Goal: Task Accomplishment & Management: Use online tool/utility

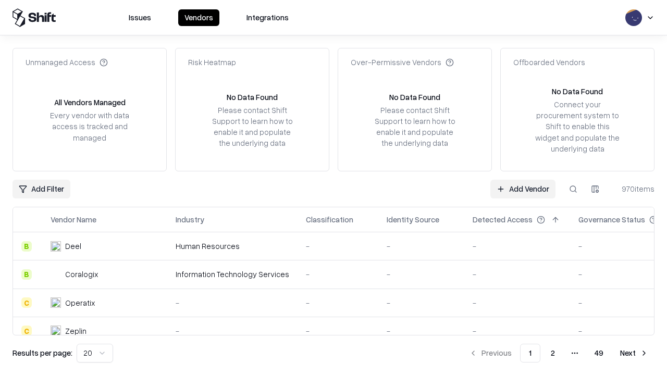
click at [522, 189] on link "Add Vendor" at bounding box center [522, 189] width 65 height 19
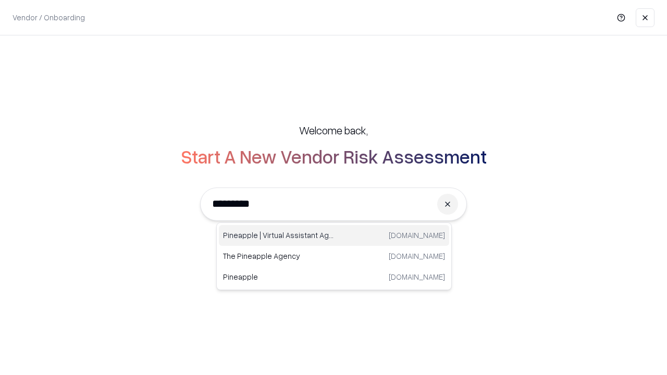
click at [334, 235] on div "Pineapple | Virtual Assistant Agency [DOMAIN_NAME]" at bounding box center [334, 235] width 230 height 21
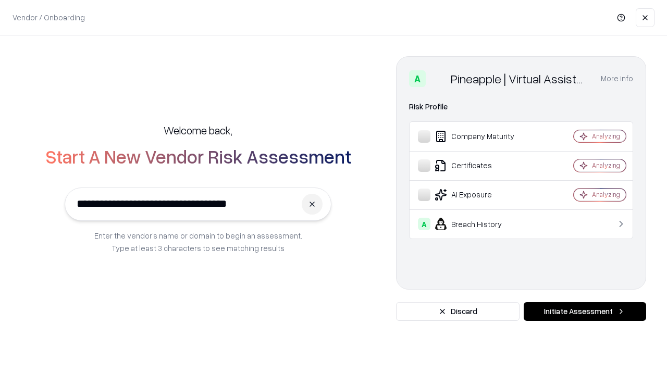
type input "**********"
click at [584, 311] on button "Initiate Assessment" at bounding box center [584, 311] width 122 height 19
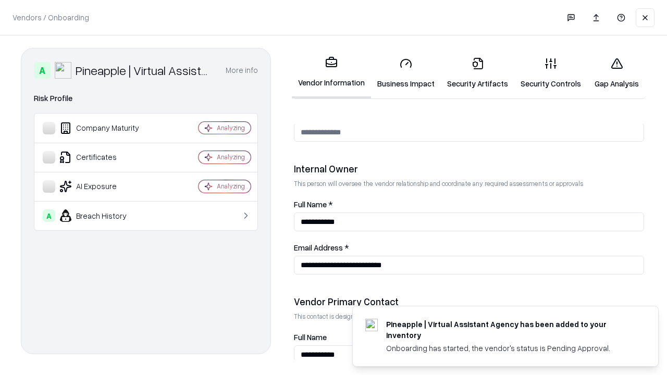
scroll to position [540, 0]
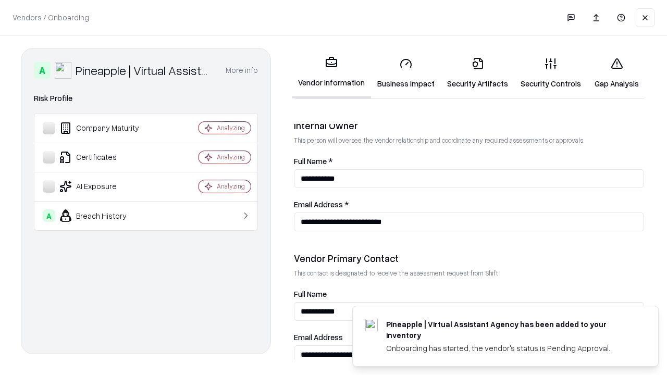
click at [477, 73] on link "Security Artifacts" at bounding box center [477, 73] width 73 height 48
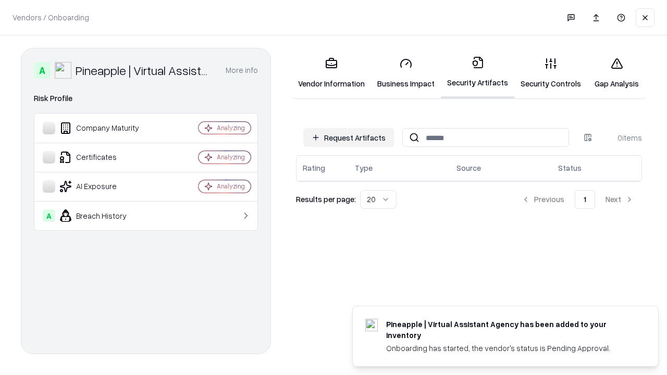
click at [348, 138] on button "Request Artifacts" at bounding box center [348, 137] width 91 height 19
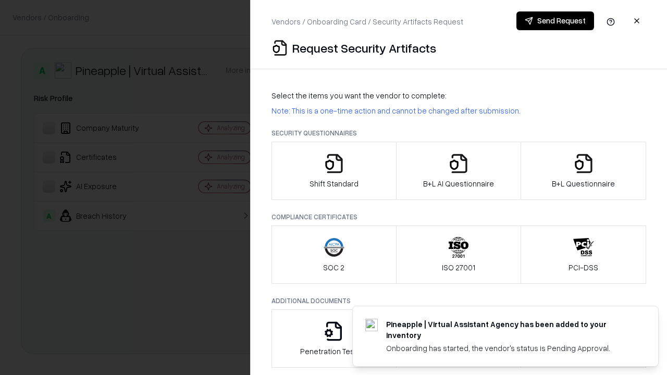
click at [583, 171] on icon "button" at bounding box center [583, 163] width 21 height 21
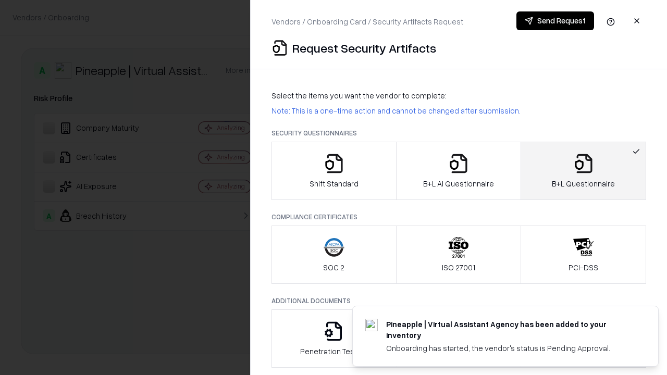
click at [458, 171] on icon "button" at bounding box center [458, 163] width 21 height 21
click at [555, 21] on button "Send Request" at bounding box center [555, 20] width 78 height 19
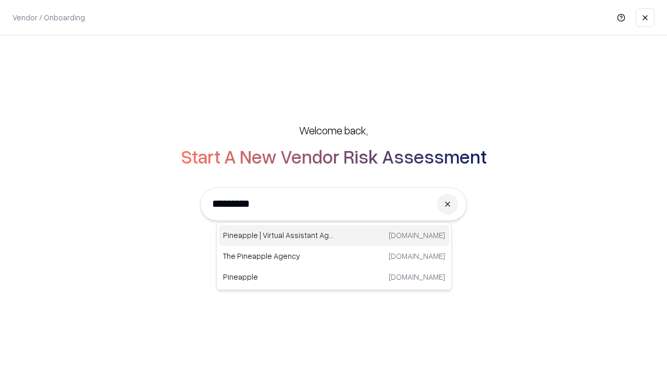
click at [334, 235] on div "Pineapple | Virtual Assistant Agency [DOMAIN_NAME]" at bounding box center [334, 235] width 230 height 21
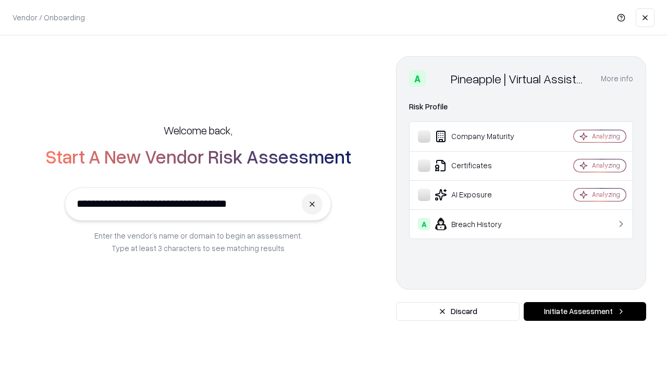
type input "**********"
click at [584, 311] on button "Initiate Assessment" at bounding box center [584, 311] width 122 height 19
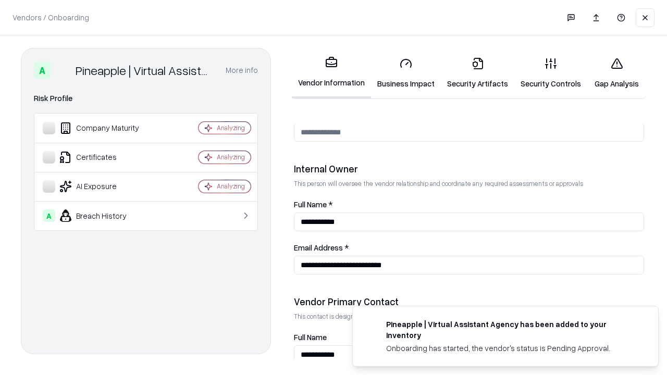
scroll to position [540, 0]
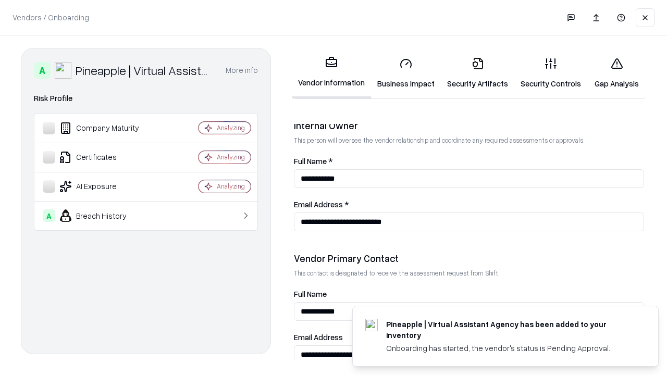
click at [616, 73] on link "Gap Analysis" at bounding box center [616, 73] width 59 height 48
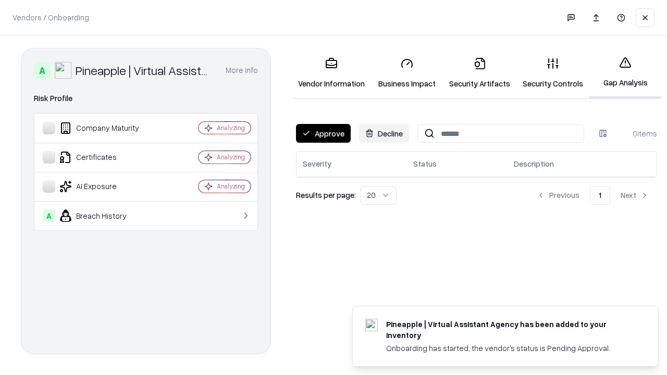
click at [323, 133] on button "Approve" at bounding box center [323, 133] width 55 height 19
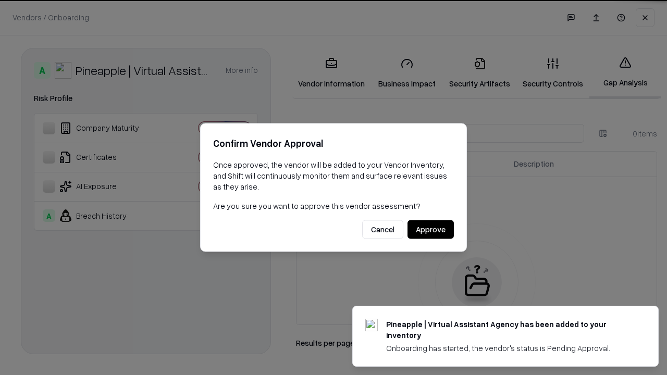
click at [430, 229] on button "Approve" at bounding box center [430, 229] width 46 height 19
